Goal: Book appointment/travel/reservation

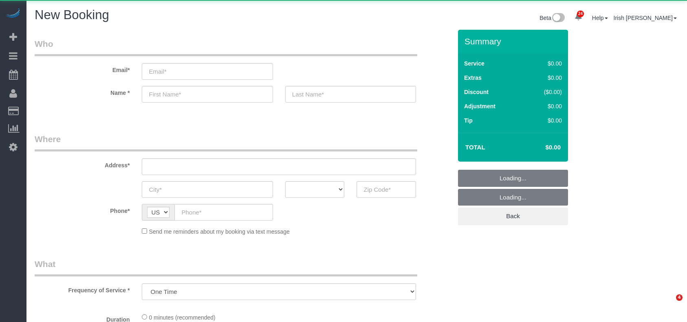
select select "object:1021"
select select "3"
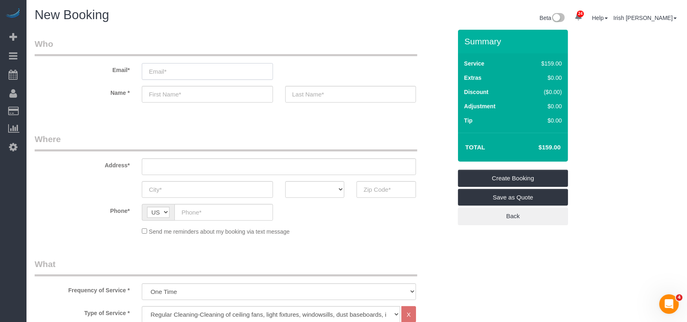
click at [167, 70] on input "email" at bounding box center [207, 71] width 131 height 17
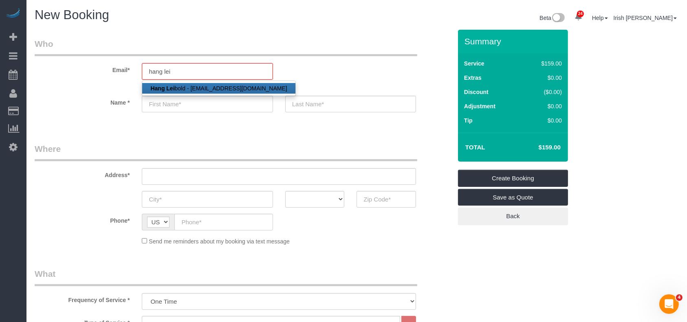
click at [167, 86] on strong "Hang Lei" at bounding box center [162, 88] width 24 height 7
type input "[EMAIL_ADDRESS][DOMAIN_NAME]"
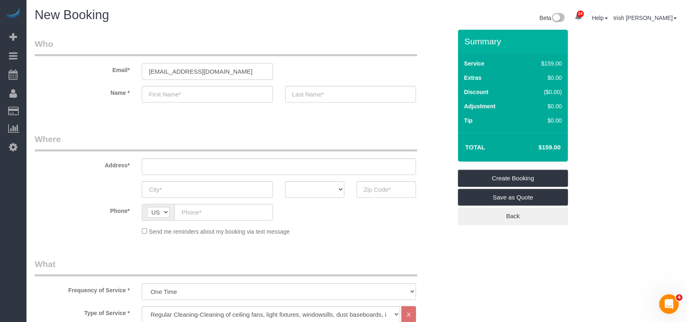
type input "Hang"
type input "[PERSON_NAME]"
type input "[PHONE_NUMBER]"
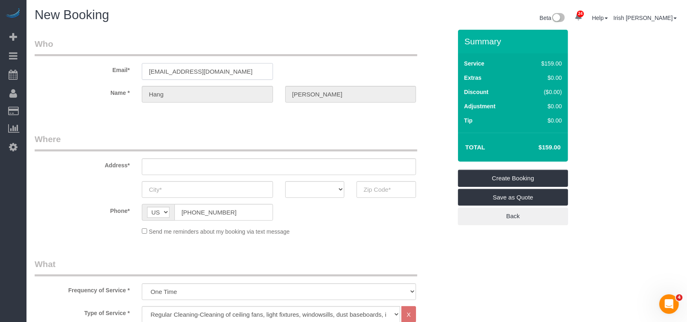
type input "10 SUPIRO COURT"
type input "MANVEL,"
select select "[GEOGRAPHIC_DATA]"
type input "77578"
select select "string:fspay-112da007-609a-4ad4-a4fd-2f26b576c929"
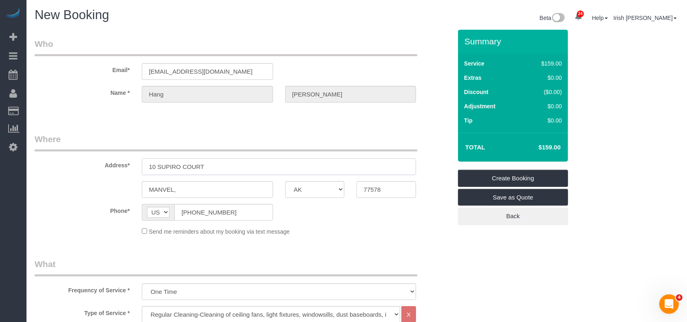
drag, startPoint x: 225, startPoint y: 165, endPoint x: 112, endPoint y: 160, distance: 113.3
click at [95, 160] on div "Address* 10 SUPIRO COURT" at bounding box center [243, 154] width 429 height 42
paste input "[STREET_ADDRESS][PERSON_NAME]"
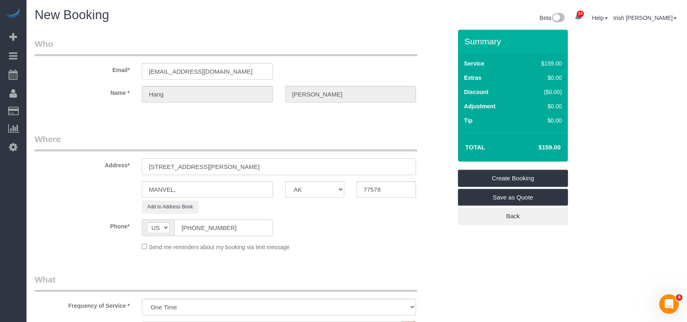
click at [198, 167] on input "[STREET_ADDRESS][PERSON_NAME]" at bounding box center [279, 166] width 274 height 17
click at [197, 167] on input "[STREET_ADDRESS][PERSON_NAME]" at bounding box center [279, 166] width 274 height 17
type input "[STREET_ADDRESS][PERSON_NAME]"
drag, startPoint x: 197, startPoint y: 191, endPoint x: 127, endPoint y: 190, distance: 69.7
click at [124, 191] on div "MANVEL, AK AL AR AZ CA CO CT DC DE [GEOGRAPHIC_DATA] [GEOGRAPHIC_DATA] HI IA ID…" at bounding box center [243, 189] width 429 height 17
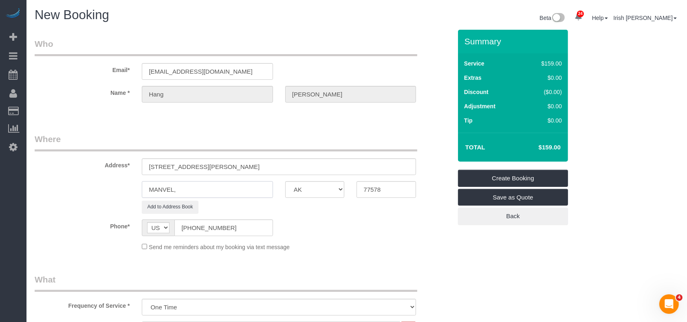
paste input "[GEOGRAPHIC_DATA]"
type input "[GEOGRAPHIC_DATA]"
click at [225, 162] on input "[STREET_ADDRESS][PERSON_NAME]" at bounding box center [279, 166] width 274 height 17
click at [231, 165] on input "[STREET_ADDRESS][PERSON_NAME]" at bounding box center [279, 166] width 274 height 17
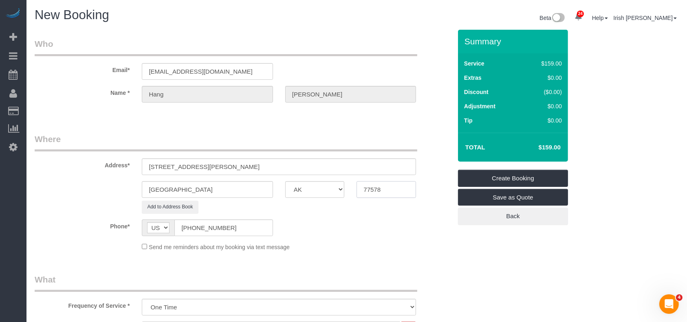
drag, startPoint x: 399, startPoint y: 191, endPoint x: 266, endPoint y: 191, distance: 132.4
click at [266, 191] on div "[GEOGRAPHIC_DATA] AK AL AR AZ CA CO CT DC DE [GEOGRAPHIC_DATA] [GEOGRAPHIC_DATA…" at bounding box center [243, 189] width 429 height 17
paste input "009"
type input "77009"
drag, startPoint x: 279, startPoint y: 169, endPoint x: 189, endPoint y: 158, distance: 90.7
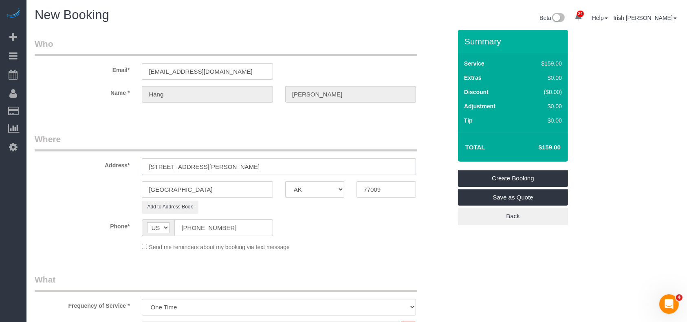
click at [189, 158] on input "[STREET_ADDRESS][PERSON_NAME]" at bounding box center [279, 166] width 274 height 17
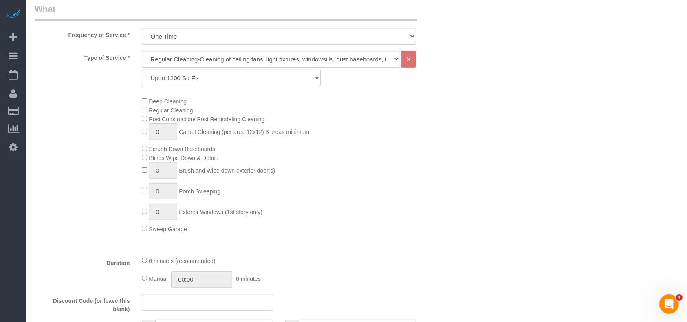
scroll to position [271, 0]
type input "[STREET_ADDRESS][PERSON_NAME]"
click at [194, 76] on select "Up to 1200 Sq Ft- [DATE]-[DATE] Sq Ft [DATE]-[DATE] Sq Ft [DATE]-[DATE] Sq Ft […" at bounding box center [231, 77] width 178 height 17
select select "59"
click at [142, 69] on select "Up to 1200 Sq Ft- [DATE]-[DATE] Sq Ft [DATE]-[DATE] Sq Ft [DATE]-[DATE] Sq Ft […" at bounding box center [231, 77] width 178 height 17
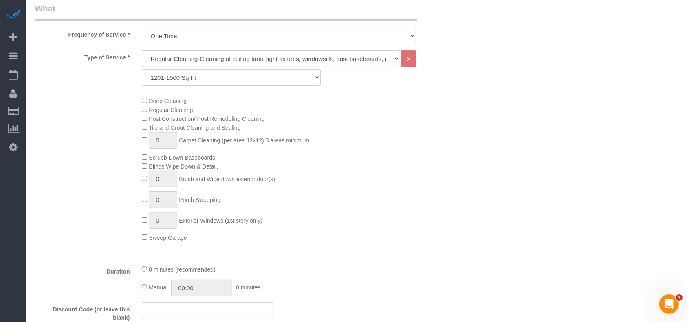
click at [411, 232] on div "Deep Cleaning Regular Cleaning Post Construction/ Post Remodeling Cleaning Tile…" at bounding box center [297, 169] width 322 height 146
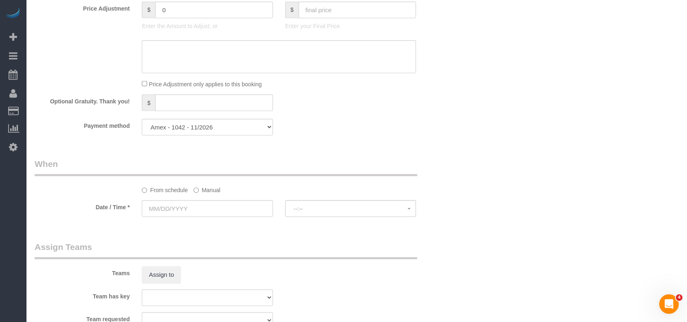
scroll to position [652, 0]
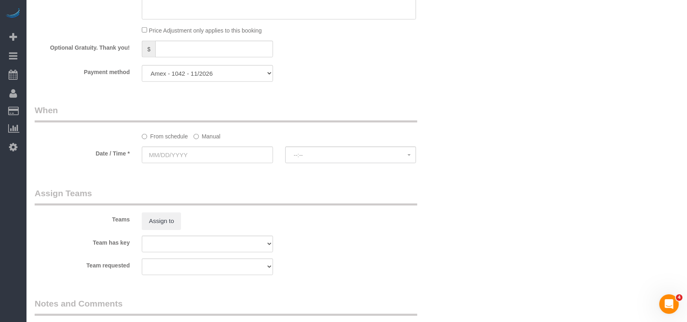
click at [202, 141] on label "Manual" at bounding box center [206, 135] width 27 height 11
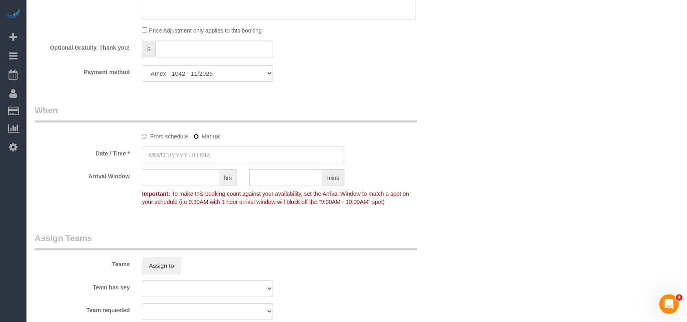
type input "[DATE] 8:00AM"
click at [205, 73] on select "Amex - 1042 - 11/2026 Add Credit Card ─────────────── Cash Check Paypal" at bounding box center [207, 73] width 131 height 17
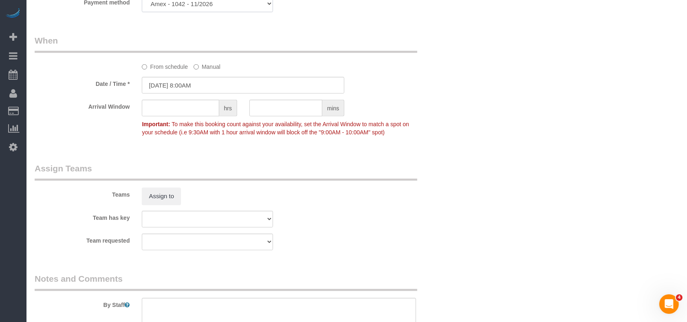
scroll to position [814, 0]
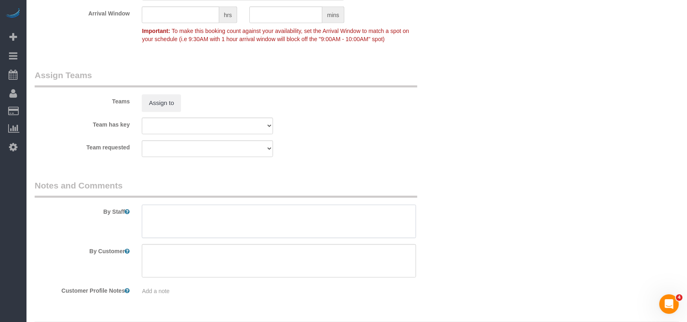
click at [215, 229] on textarea at bounding box center [279, 221] width 274 height 33
paste textarea "Lockbox in fence combo is 1018"
drag, startPoint x: 262, startPoint y: 229, endPoint x: 53, endPoint y: 220, distance: 209.1
click at [53, 220] on div "By Staff" at bounding box center [243, 209] width 429 height 59
paste textarea "Icombo lockbox on driveway gate with house key inside.. Combo #1018"
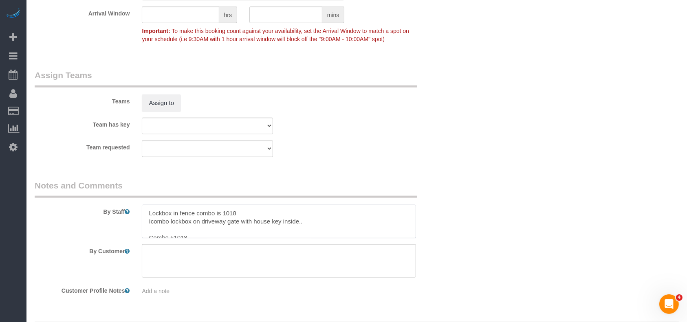
scroll to position [3, 0]
click at [204, 230] on textarea at bounding box center [279, 221] width 274 height 33
paste textarea
drag, startPoint x: 152, startPoint y: 213, endPoint x: 147, endPoint y: 213, distance: 4.5
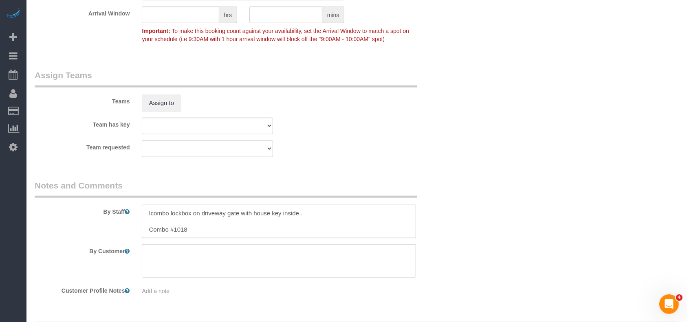
click at [147, 213] on textarea at bounding box center [279, 221] width 274 height 33
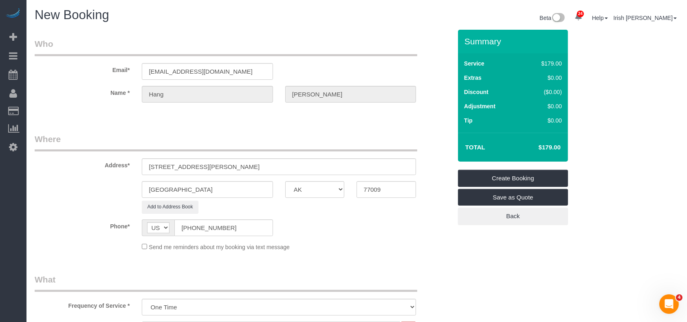
type textarea "Combo lockbox on driveway gate with house key inside.. Combo #1018"
click at [504, 180] on link "Create Booking" at bounding box center [513, 178] width 110 height 17
